Goal: Find specific page/section: Find specific page/section

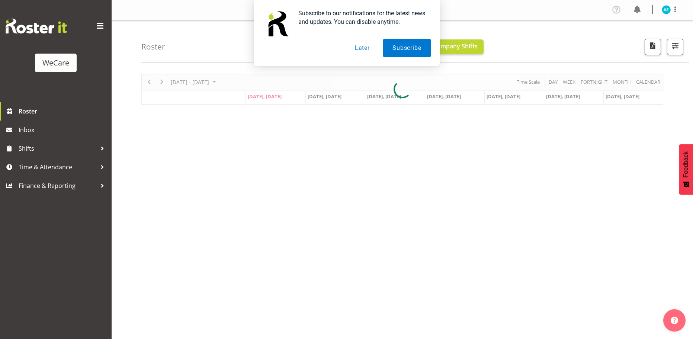
click at [365, 45] on button "Later" at bounding box center [362, 48] width 33 height 19
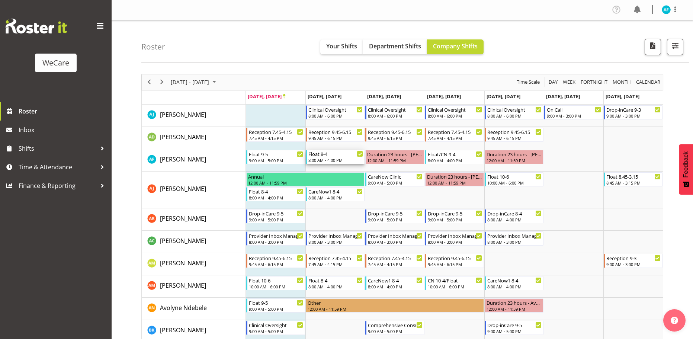
click at [329, 161] on div "8:00 AM - 4:00 PM" at bounding box center [336, 160] width 55 height 6
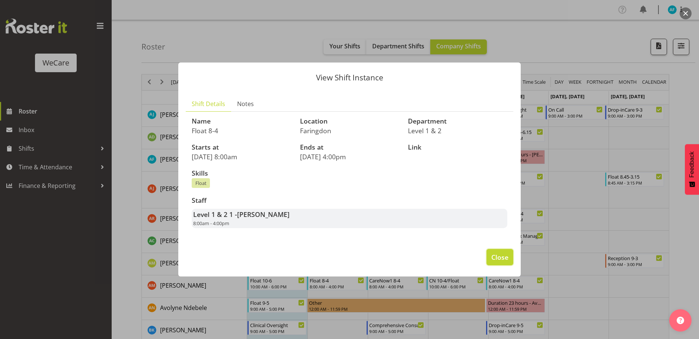
click at [510, 254] on button "Close" at bounding box center [499, 257] width 27 height 16
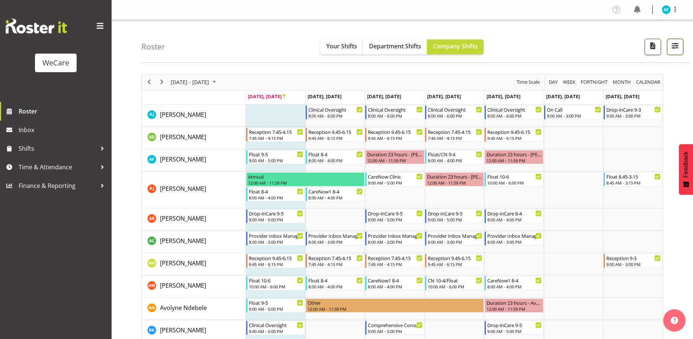
click at [678, 45] on span "button" at bounding box center [676, 46] width 10 height 10
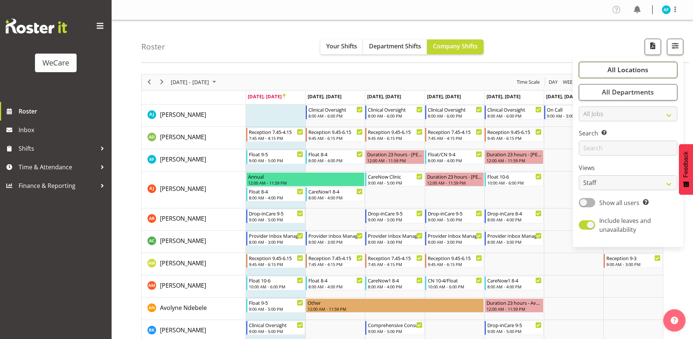
click at [622, 70] on span "All Locations" at bounding box center [628, 69] width 41 height 9
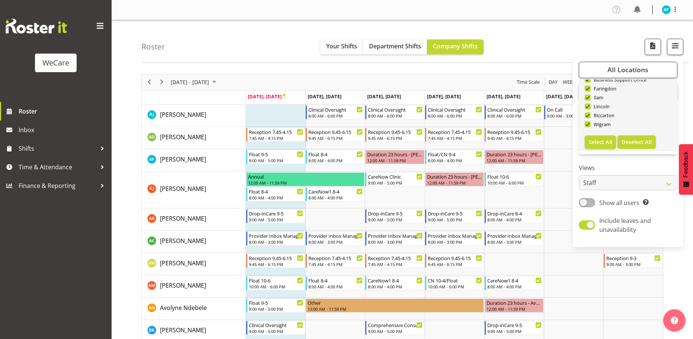
click at [642, 143] on span "Deselect All" at bounding box center [637, 141] width 30 height 7
checkbox input "false"
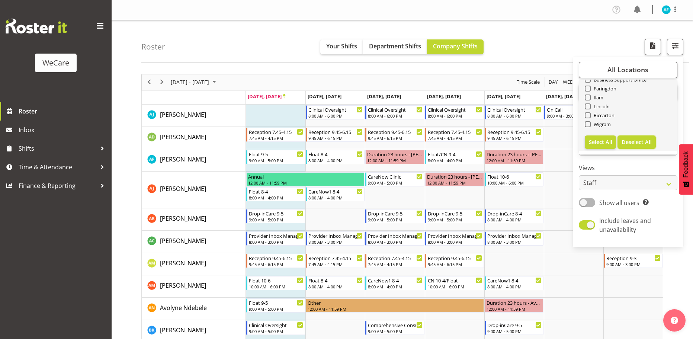
checkbox input "false"
click at [589, 89] on span at bounding box center [588, 89] width 6 height 6
click at [589, 89] on input "Faringdon" at bounding box center [587, 88] width 5 height 5
checkbox input "true"
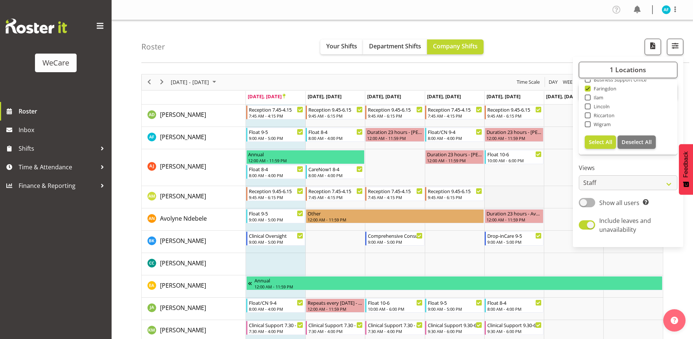
click at [539, 191] on td "Timeline Week of September 22, 2025" at bounding box center [515, 197] width 60 height 22
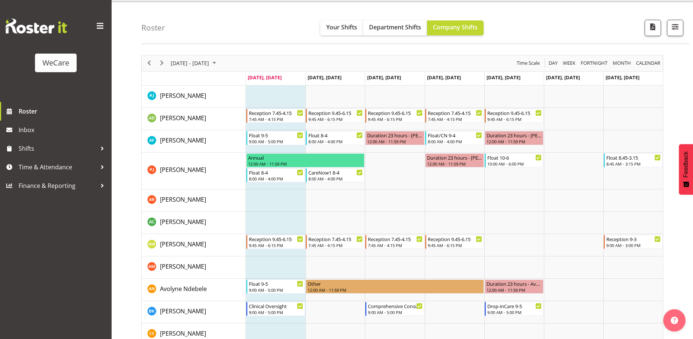
scroll to position [16, 0]
